Goal: Information Seeking & Learning: Compare options

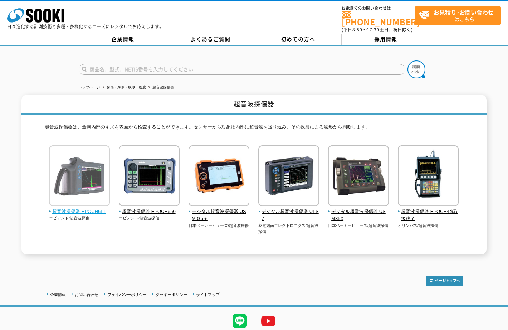
click at [84, 208] on span "超音波探傷器 EPOCH6LT" at bounding box center [79, 212] width 61 height 8
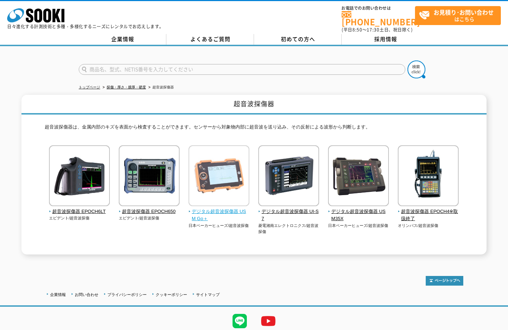
drag, startPoint x: 248, startPoint y: 211, endPoint x: 244, endPoint y: 214, distance: 4.8
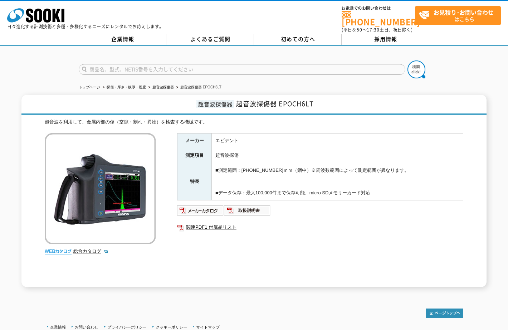
click at [250, 165] on td "■測定範囲：4.31～6700ｍｍ（鋼中）※周波数範囲によって測定範囲が異なります。 ■データ保存：最大100,000件まで保存可能、micro SDメモリー…" at bounding box center [338, 181] width 252 height 37
click at [233, 181] on td "■測定範囲：4.31～6700ｍｍ（鋼中）※周波数範囲によって測定範囲が異なります。 ■データ保存：最大100,000件まで保存可能、micro SDメモリー…" at bounding box center [338, 181] width 252 height 37
click at [228, 205] on img at bounding box center [247, 210] width 47 height 11
drag, startPoint x: 77, startPoint y: 186, endPoint x: 77, endPoint y: 182, distance: 4.0
